Goal: Register for event/course

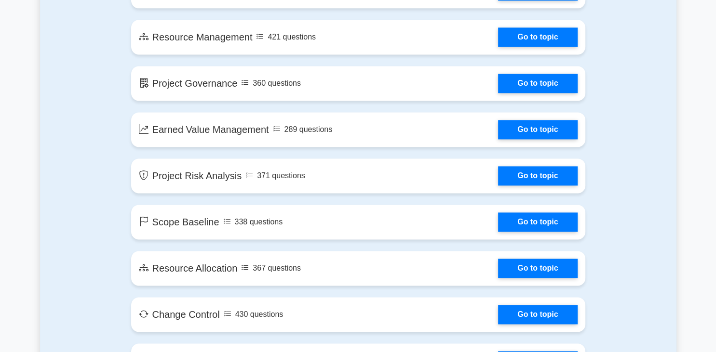
scroll to position [1292, 0]
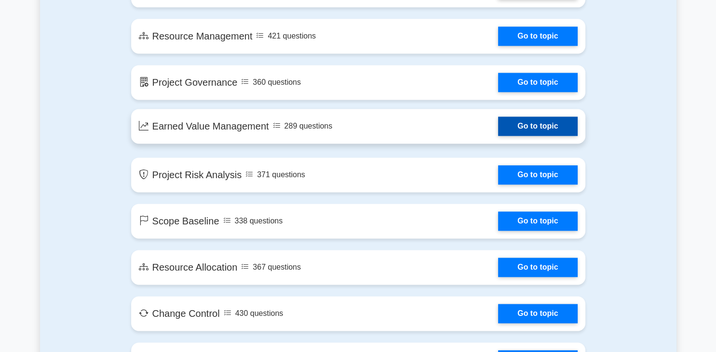
click at [512, 133] on link "Go to topic" at bounding box center [537, 126] width 79 height 19
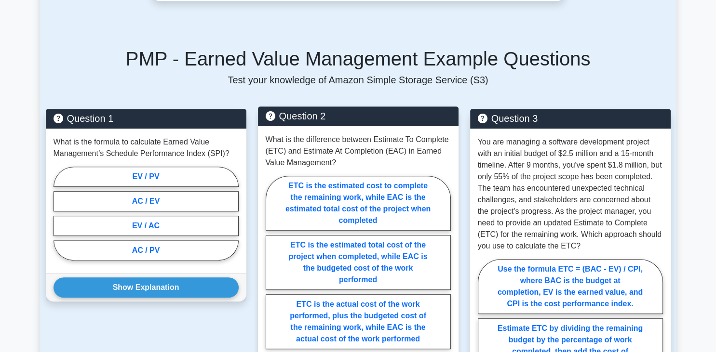
scroll to position [564, 0]
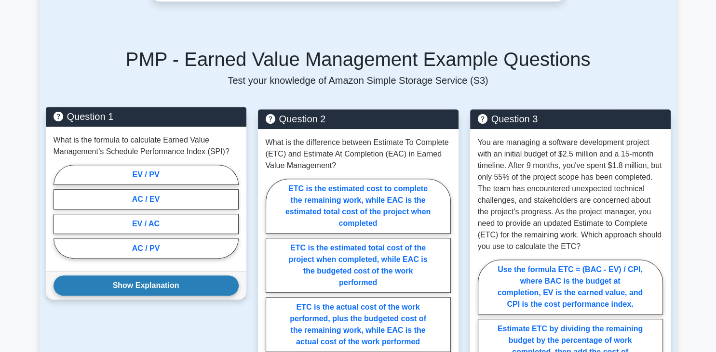
click at [148, 291] on button "Show Explanation" at bounding box center [146, 286] width 185 height 20
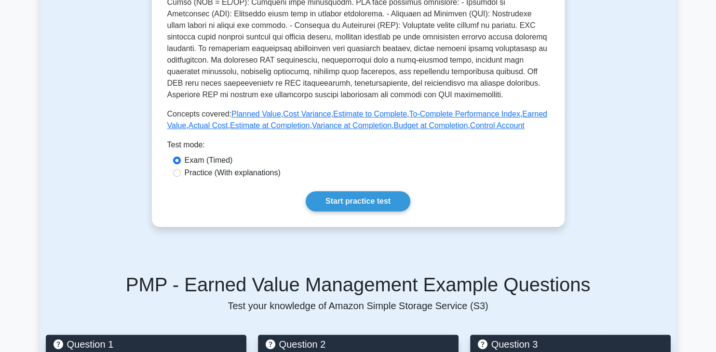
scroll to position [301, 0]
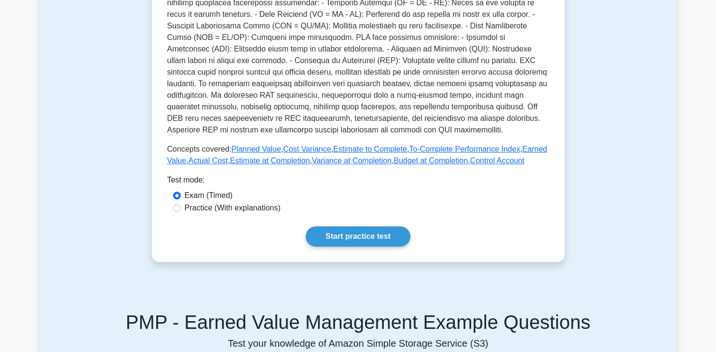
click at [220, 208] on label "Practice (With explanations)" at bounding box center [233, 208] width 96 height 12
click at [181, 208] on input "Practice (With explanations)" at bounding box center [177, 208] width 8 height 8
radio input "true"
click at [331, 241] on link "Start practice test" at bounding box center [358, 237] width 105 height 20
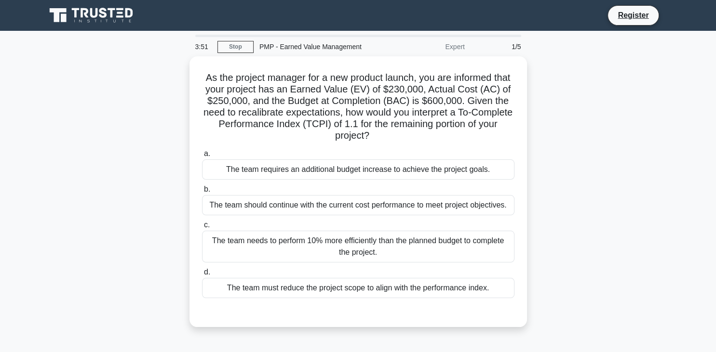
click at [331, 241] on div "The team needs to perform 10% more efficiently than the planned budget to compl…" at bounding box center [358, 247] width 312 height 32
click at [202, 228] on input "c. The team needs to perform 10% more efficiently than the planned budget to co…" at bounding box center [202, 225] width 0 height 6
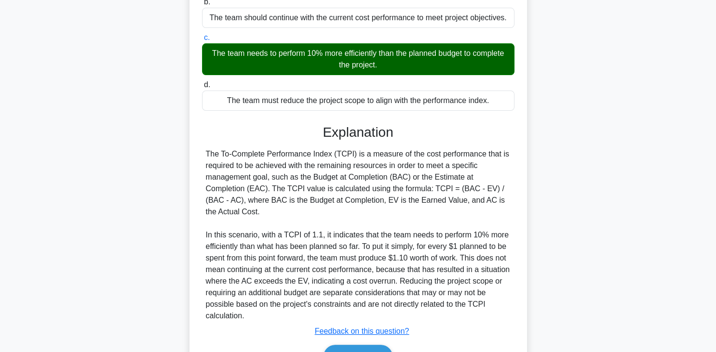
scroll to position [242, 0]
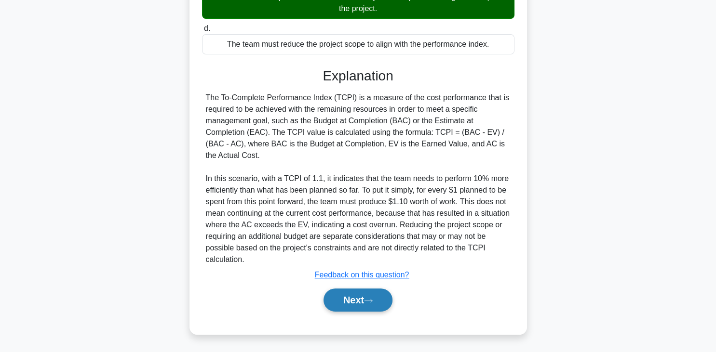
click at [364, 307] on button "Next" at bounding box center [357, 300] width 69 height 23
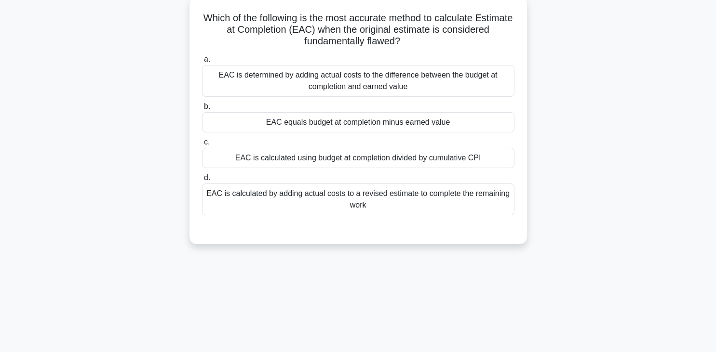
scroll to position [0, 0]
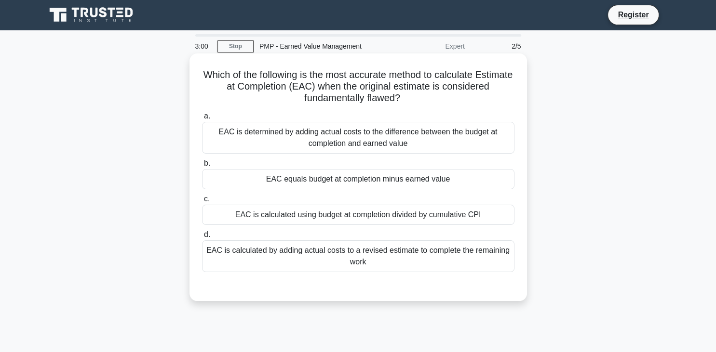
click at [322, 220] on div "EAC is calculated using budget at completion divided by cumulative CPI" at bounding box center [358, 215] width 312 height 20
click at [202, 202] on input "c. EAC is calculated using budget at completion divided by cumulative CPI" at bounding box center [202, 199] width 0 height 6
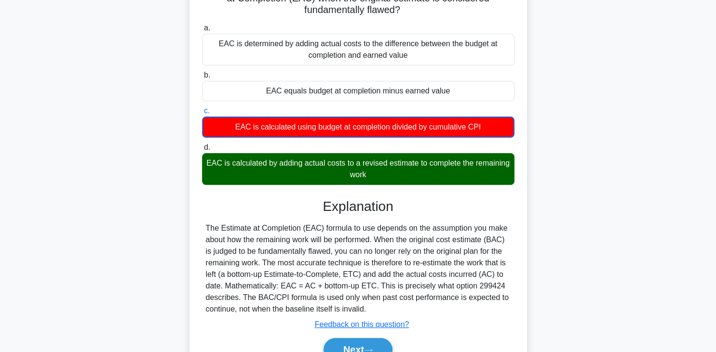
scroll to position [168, 0]
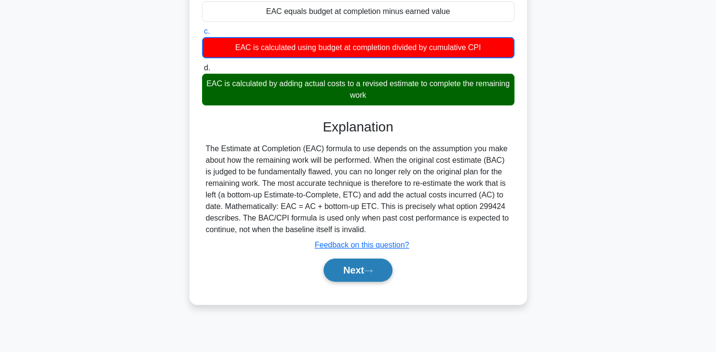
click at [364, 267] on button "Next" at bounding box center [357, 270] width 69 height 23
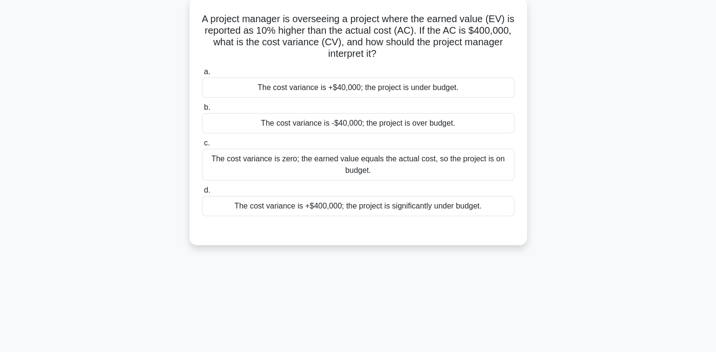
scroll to position [0, 0]
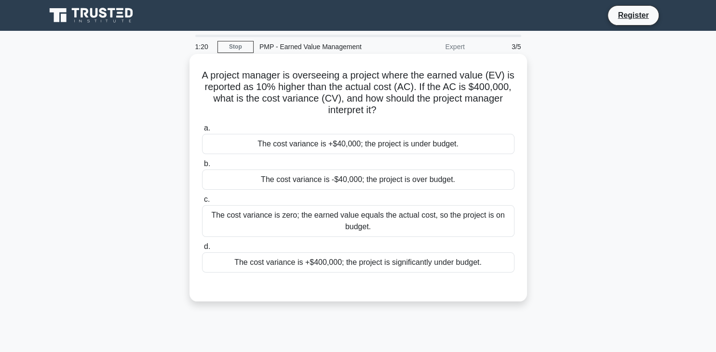
click at [416, 182] on div "The cost variance is -$40,000; the project is over budget." at bounding box center [358, 180] width 312 height 20
click at [202, 167] on input "b. The cost variance is -$40,000; the project is over budget." at bounding box center [202, 164] width 0 height 6
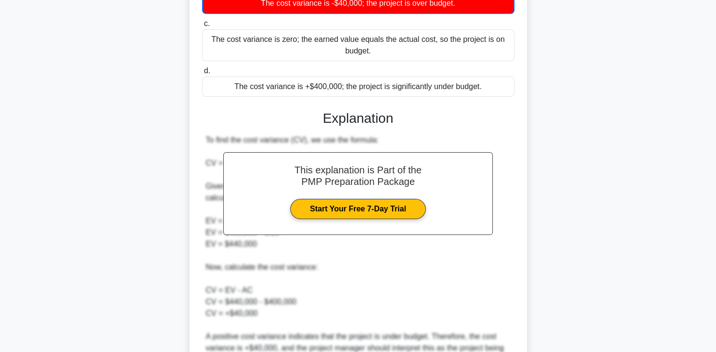
scroll to position [138, 0]
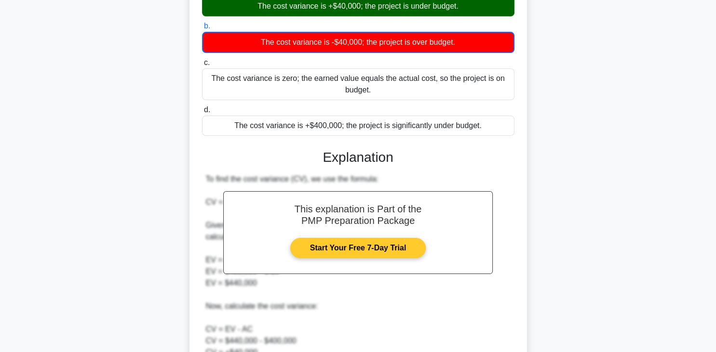
click at [384, 250] on link "Start Your Free 7-Day Trial" at bounding box center [357, 248] width 135 height 20
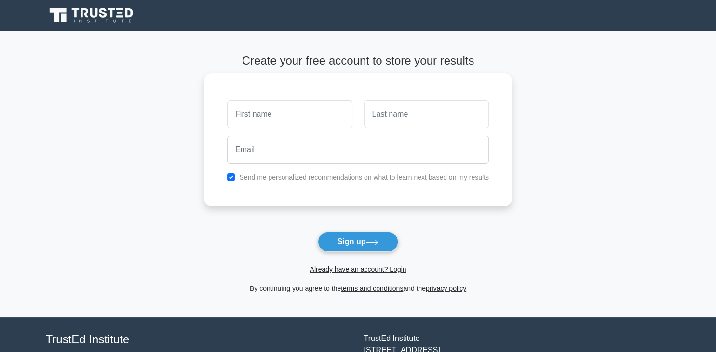
click at [281, 110] on input "text" at bounding box center [289, 114] width 125 height 28
type input "ephraim"
type input "o"
type input "pheto"
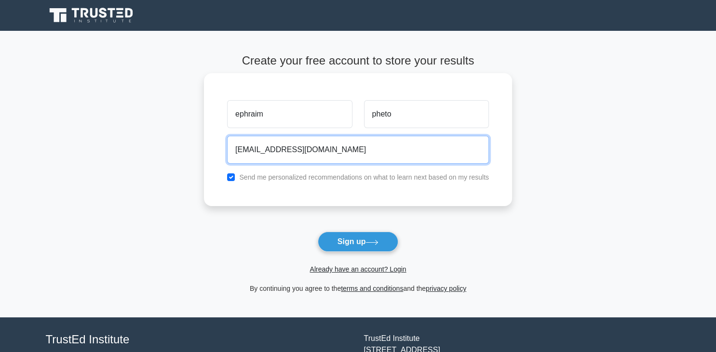
click at [282, 151] on input "[EMAIL_ADDRESS][DOMAIN_NAME]" at bounding box center [358, 150] width 262 height 28
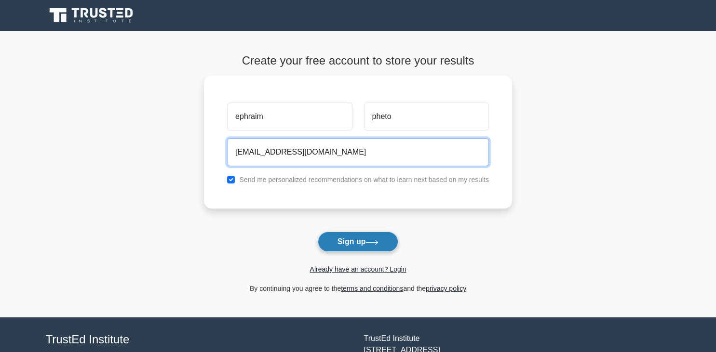
type input "[EMAIL_ADDRESS][DOMAIN_NAME]"
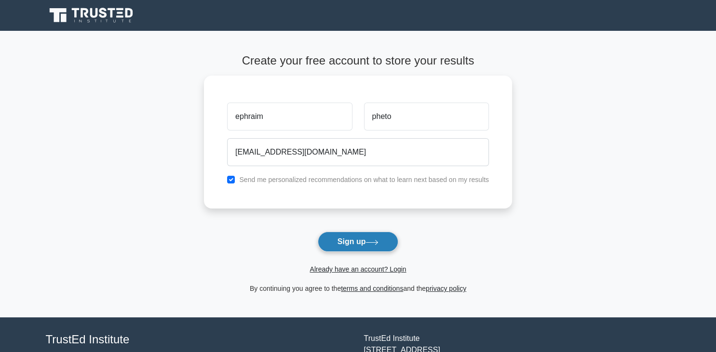
click at [362, 242] on button "Sign up" at bounding box center [358, 242] width 81 height 20
